Goal: Information Seeking & Learning: Learn about a topic

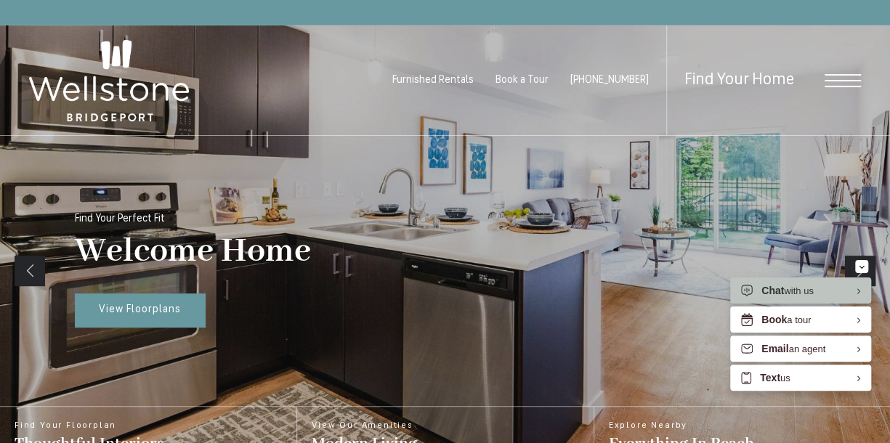
scroll to position [171, 0]
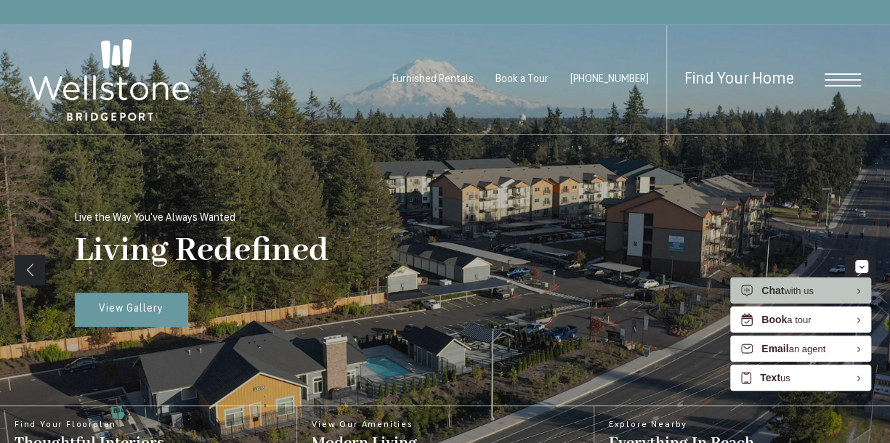
click at [453, 72] on ul "Furnished Rentals Book a Tour [PHONE_NUMBER]" at bounding box center [529, 80] width 274 height 110
click at [454, 76] on span "Furnished Rentals" at bounding box center [432, 79] width 81 height 11
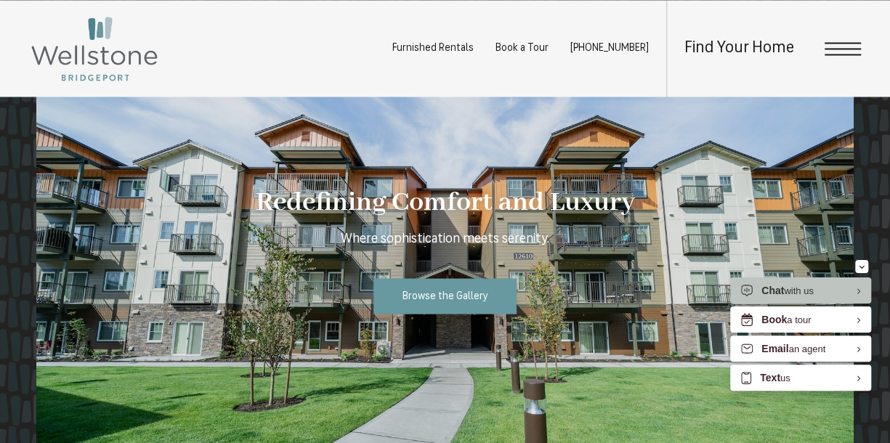
scroll to position [1180, 0]
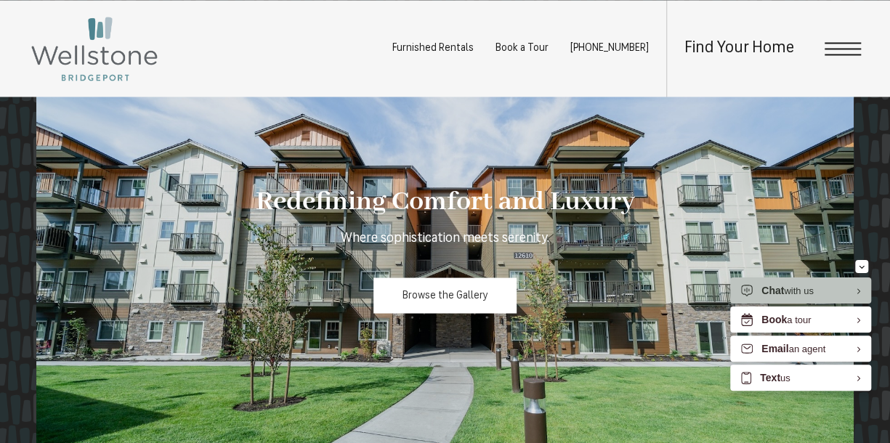
click at [464, 281] on link "Browse the Gallery" at bounding box center [445, 295] width 144 height 36
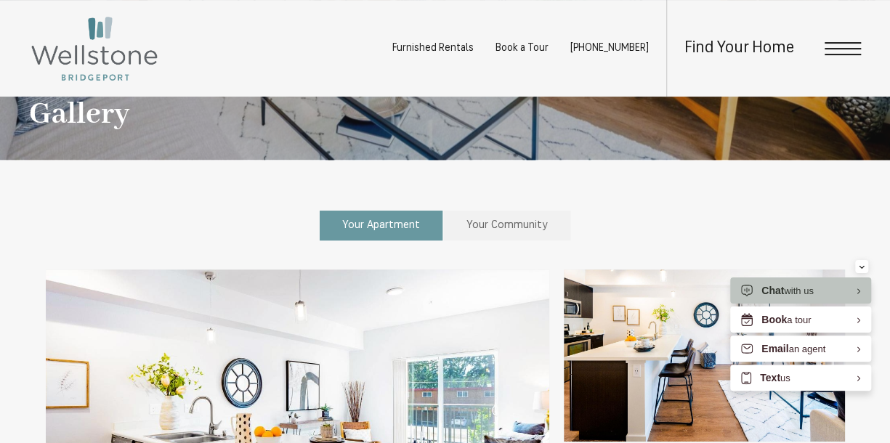
scroll to position [195, 0]
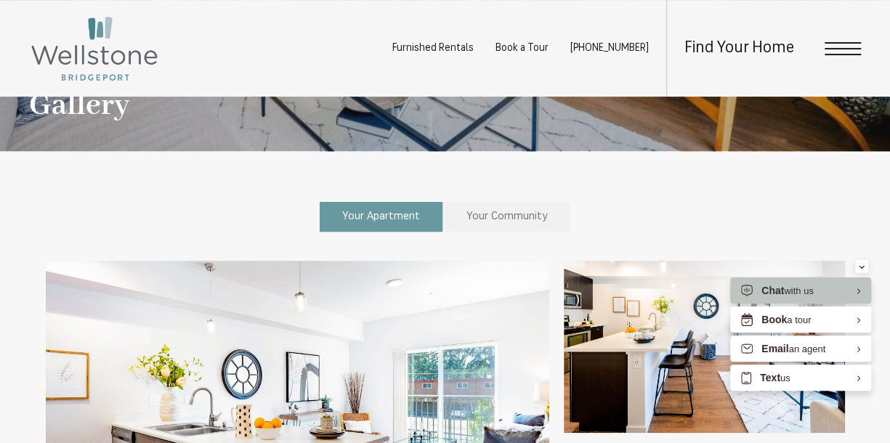
click at [487, 219] on span "Your Community" at bounding box center [506, 216] width 81 height 11
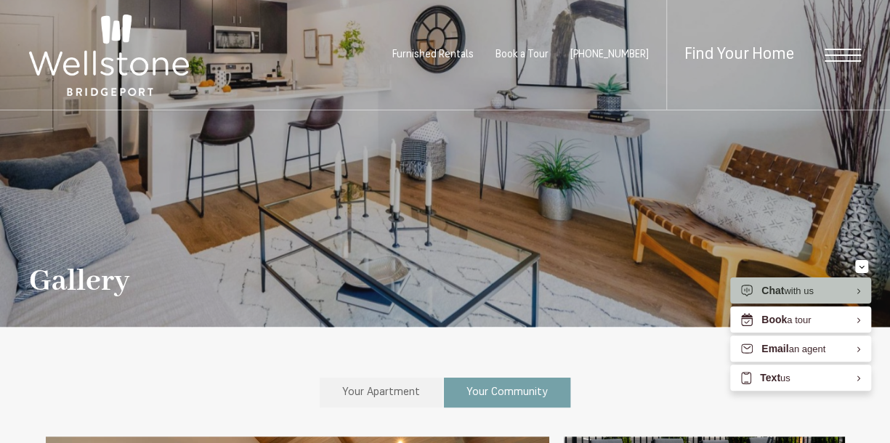
scroll to position [0, 0]
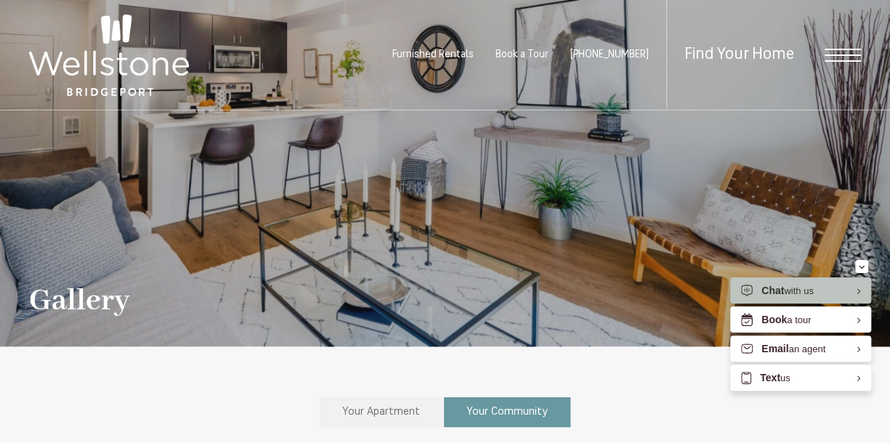
click at [392, 415] on span "Your Apartment" at bounding box center [381, 412] width 78 height 11
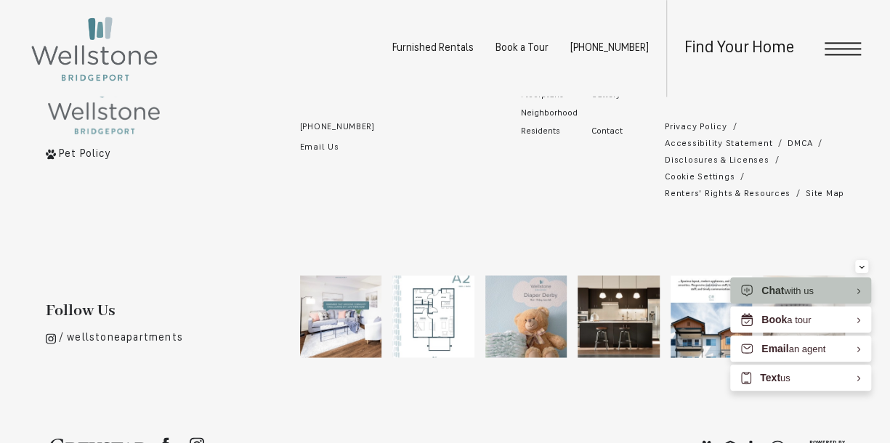
scroll to position [3652, 0]
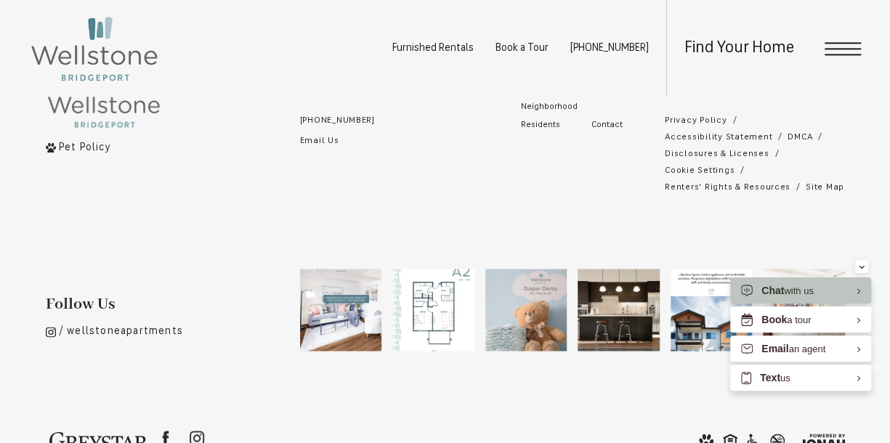
click at [840, 47] on span "Open Menu" at bounding box center [842, 48] width 36 height 13
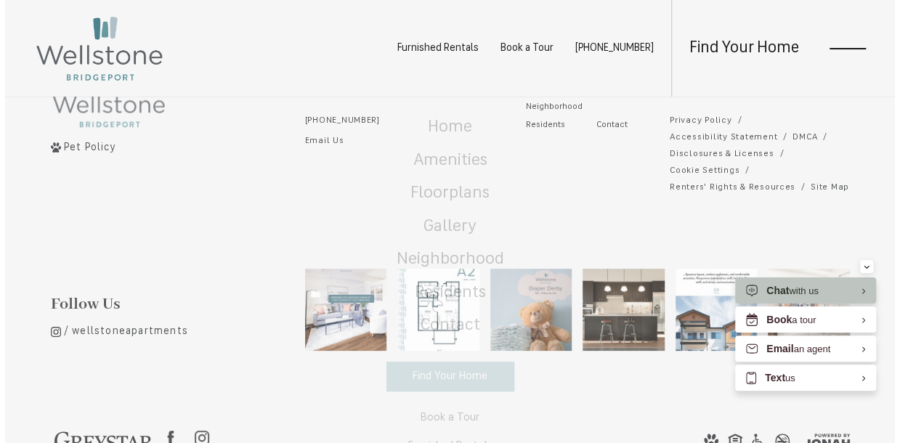
scroll to position [0, 0]
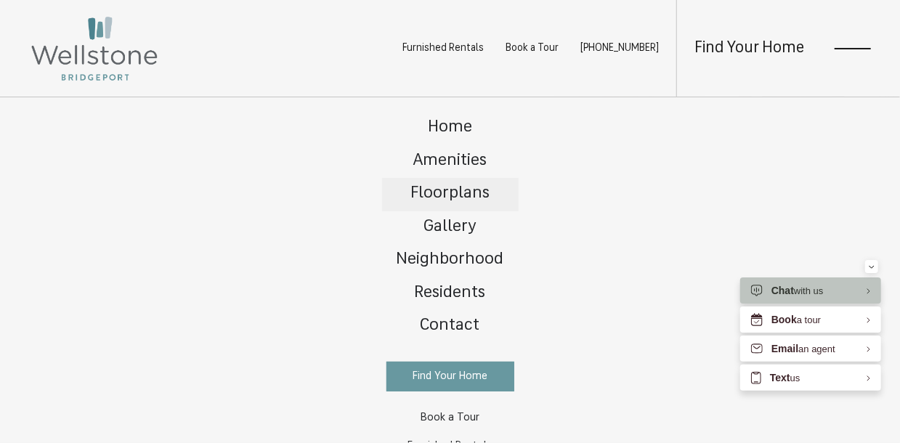
click at [442, 190] on span "Floorplans" at bounding box center [449, 193] width 79 height 17
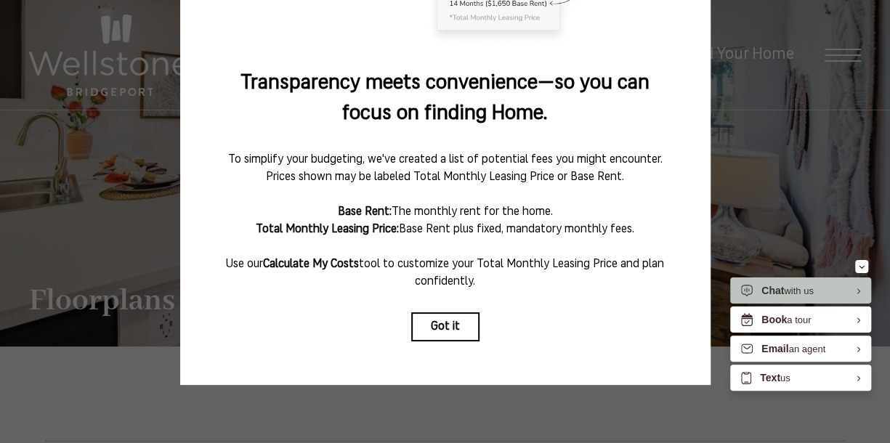
scroll to position [1, 0]
click at [441, 320] on button "Got it" at bounding box center [445, 326] width 68 height 29
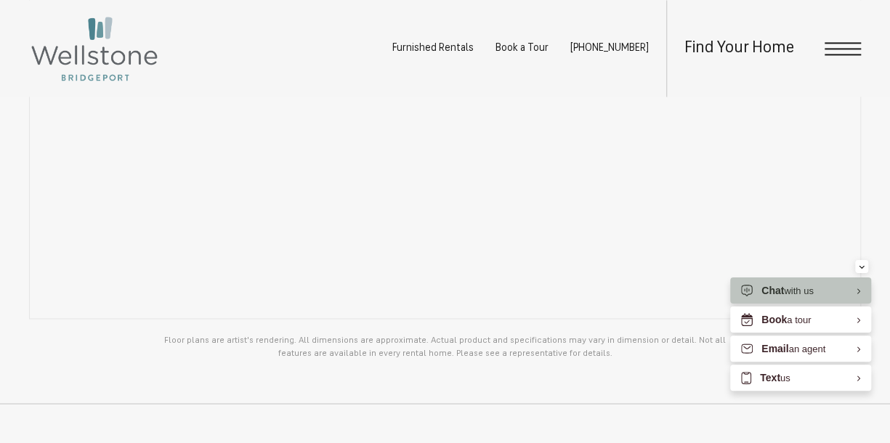
scroll to position [1046, 0]
